Goal: Task Accomplishment & Management: Use online tool/utility

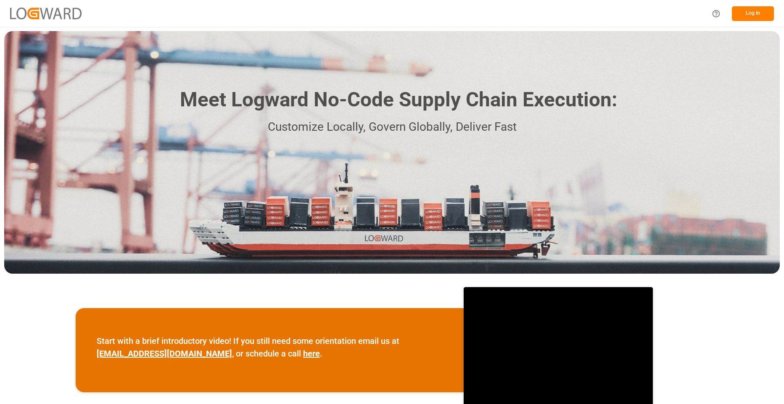
click at [621, 18] on button "Log In" at bounding box center [753, 13] width 42 height 15
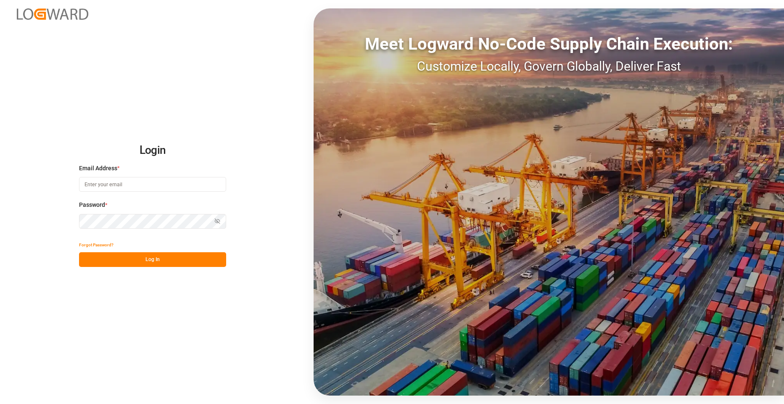
type input "[EMAIL_ADDRESS][DOMAIN_NAME]"
click at [133, 257] on button "Log In" at bounding box center [152, 259] width 147 height 15
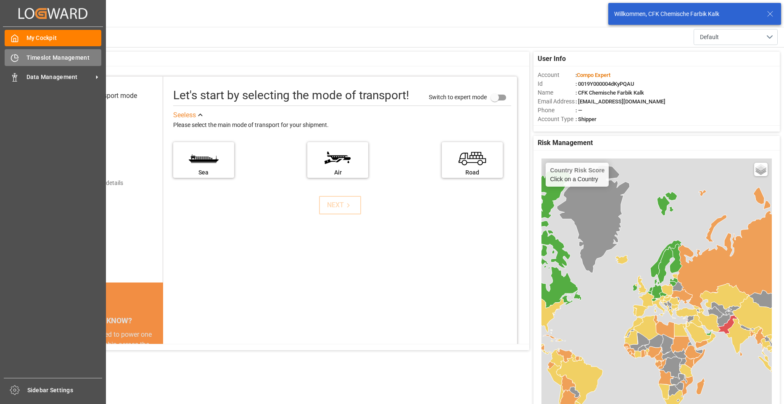
click at [50, 60] on span "Timeslot Management" at bounding box center [63, 57] width 75 height 9
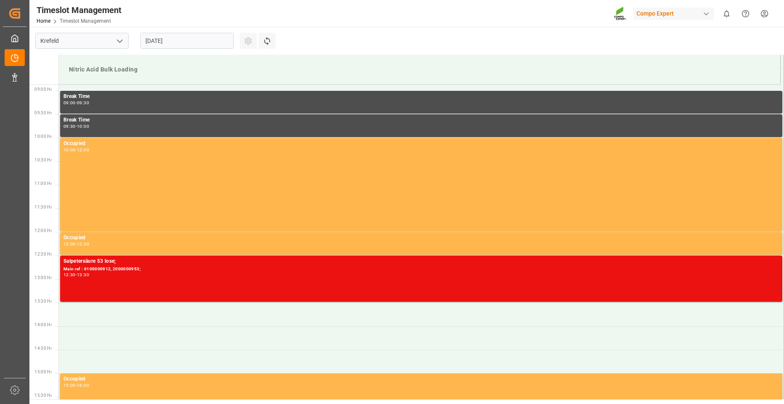
scroll to position [419, 0]
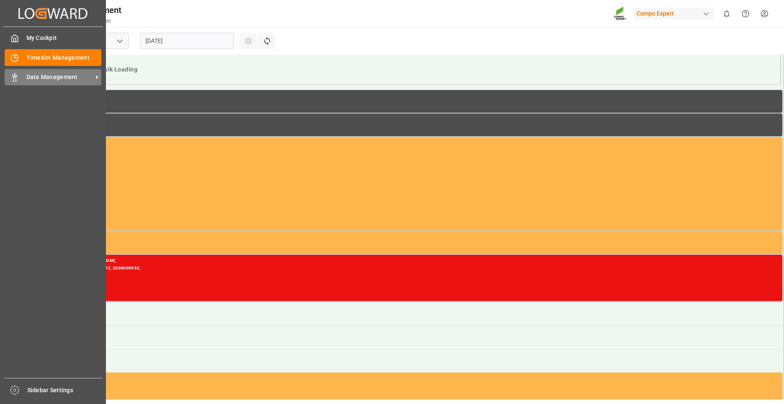
click at [33, 75] on span "Data Management" at bounding box center [59, 77] width 66 height 9
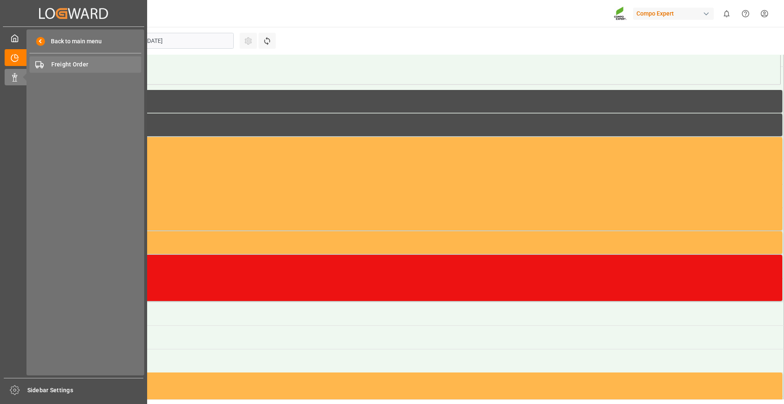
click at [69, 64] on span "Freight Order" at bounding box center [96, 64] width 90 height 9
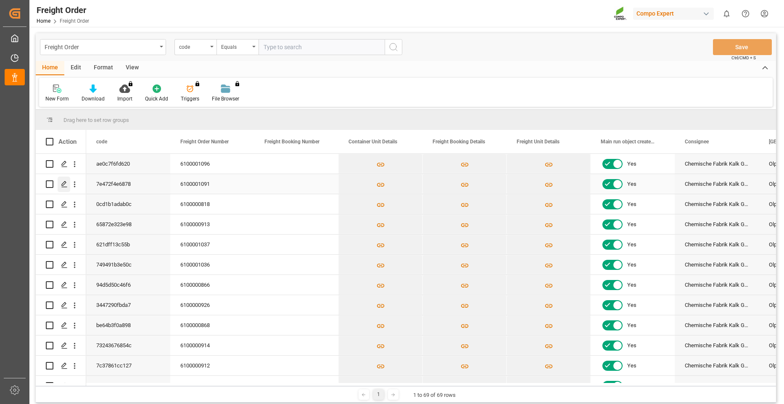
click at [67, 186] on icon "Press SPACE to select this row." at bounding box center [64, 184] width 7 height 7
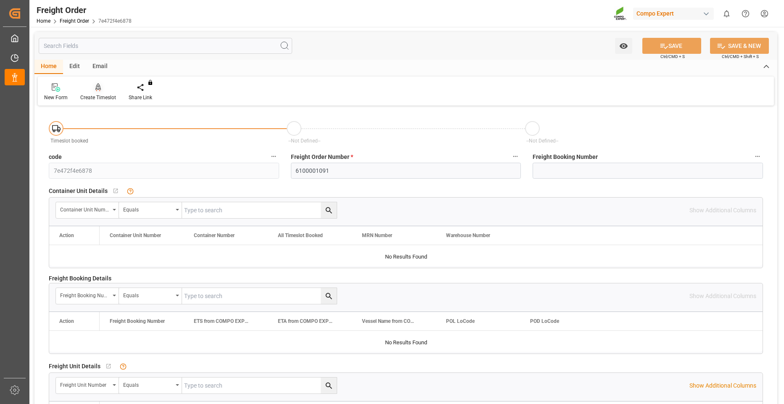
click at [108, 95] on div "Create Timeslot" at bounding box center [98, 98] width 36 height 8
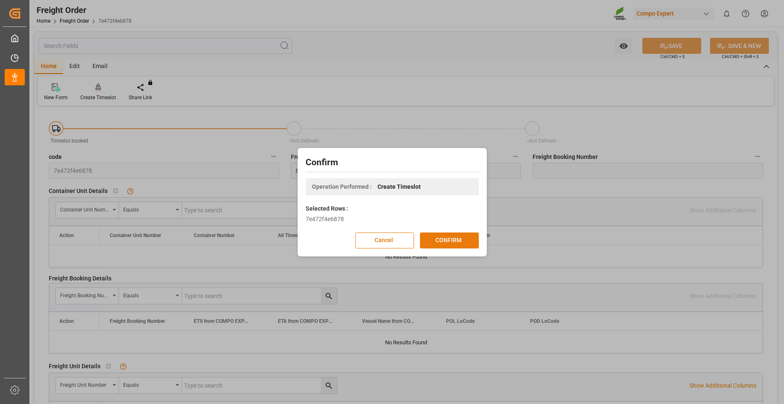
click at [439, 240] on button "CONFIRM" at bounding box center [449, 241] width 59 height 16
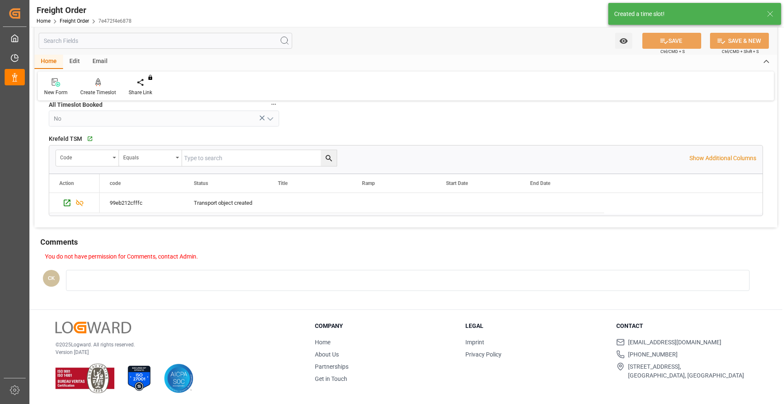
scroll to position [406, 0]
